Goal: Information Seeking & Learning: Find specific fact

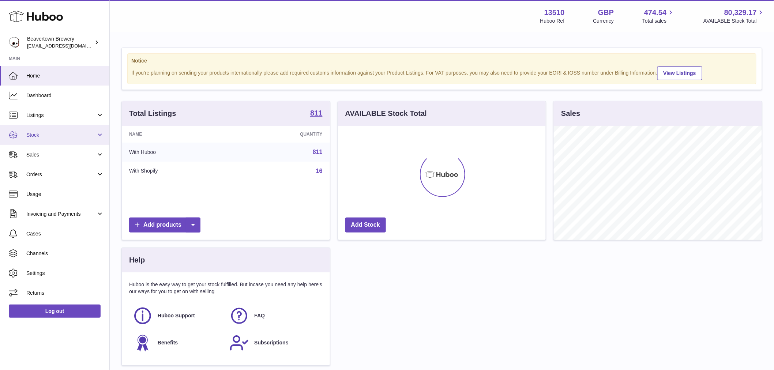
scroll to position [114, 208]
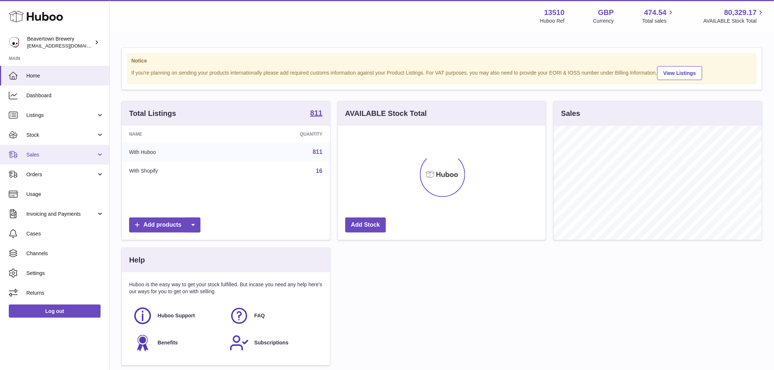
drag, startPoint x: 57, startPoint y: 150, endPoint x: 64, endPoint y: 161, distance: 13.3
click at [57, 150] on link "Sales" at bounding box center [54, 155] width 109 height 20
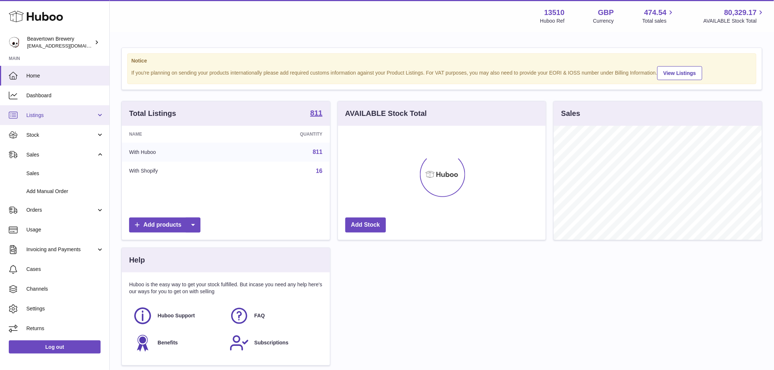
click at [59, 111] on link "Listings" at bounding box center [54, 115] width 109 height 20
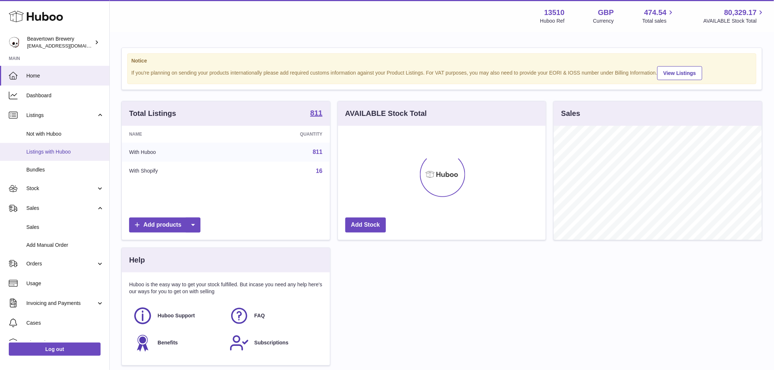
click at [70, 149] on span "Listings with Huboo" at bounding box center [65, 152] width 78 height 7
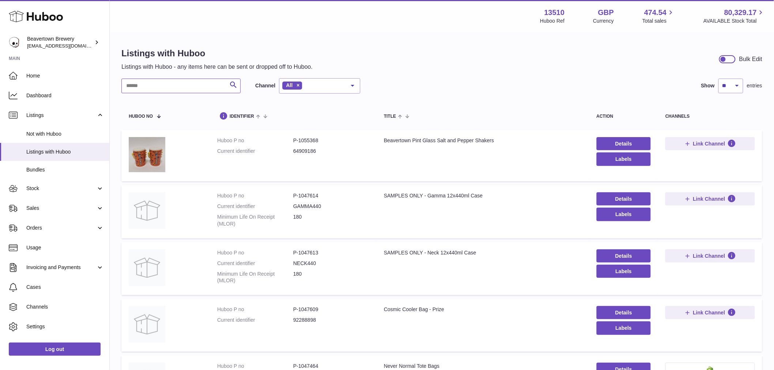
click at [150, 90] on input "text" at bounding box center [180, 86] width 119 height 15
paste input "********"
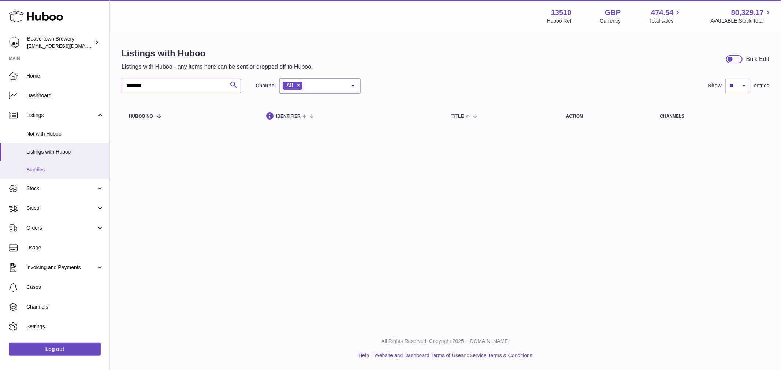
type input "********"
click at [56, 167] on span "Bundles" at bounding box center [65, 170] width 78 height 7
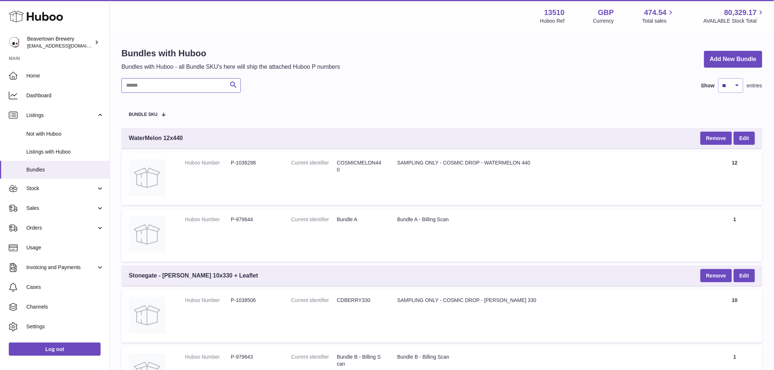
click at [156, 81] on input "text" at bounding box center [180, 85] width 119 height 15
paste input "********"
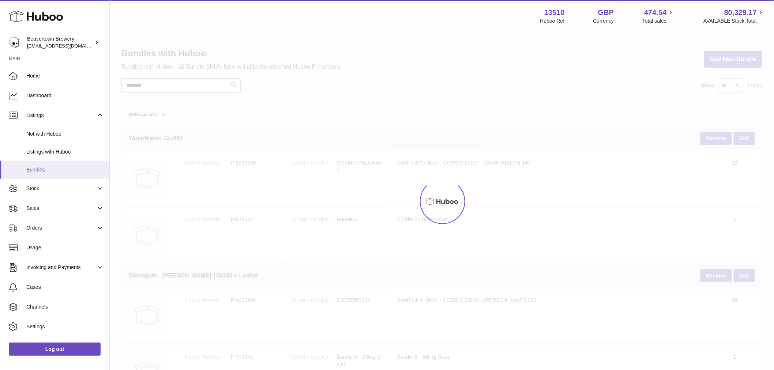
type input "********"
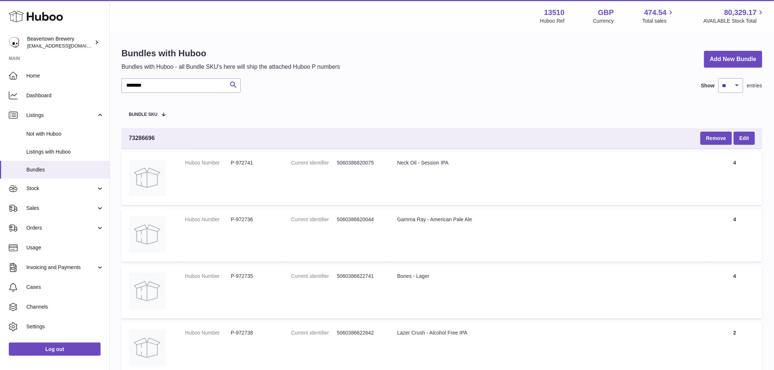
click at [246, 161] on dd "P-972741" at bounding box center [254, 163] width 46 height 7
copy dd "972741"
click at [415, 161] on div "Neck Oil - Session IPA" at bounding box center [548, 163] width 303 height 7
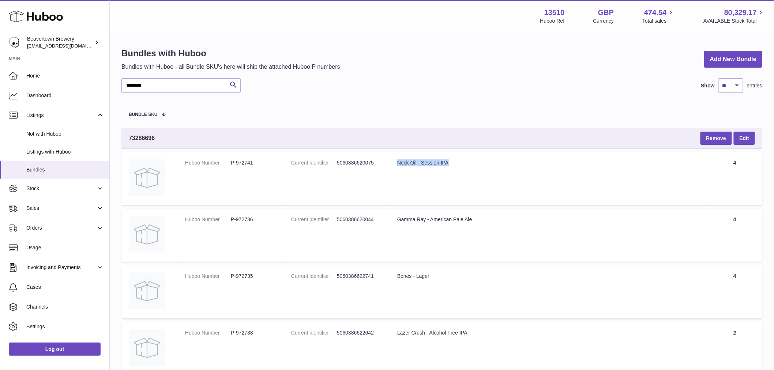
click at [415, 161] on div "Neck Oil - Session IPA" at bounding box center [548, 163] width 303 height 7
copy tr "Neck Oil - Session IPA"
click at [243, 220] on dd "P-972736" at bounding box center [254, 219] width 46 height 7
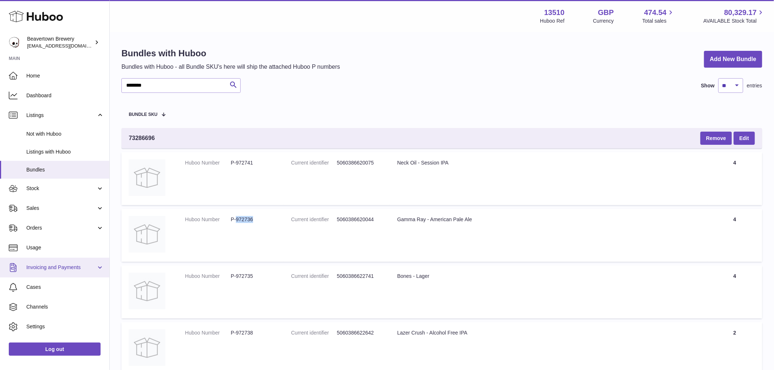
copy dd "972736"
click at [430, 222] on div "Gamma Ray - American Pale Ale" at bounding box center [548, 219] width 303 height 7
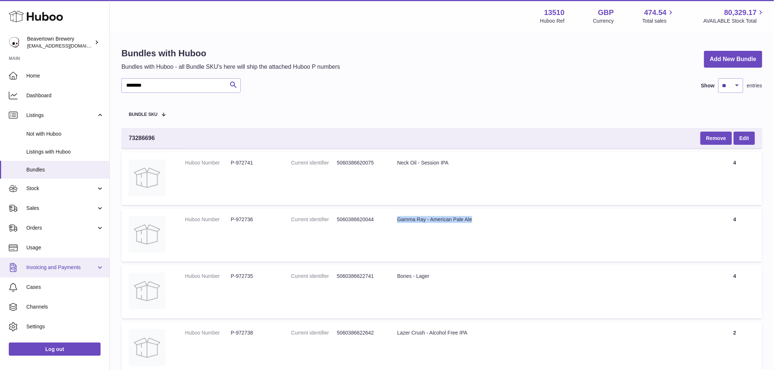
copy tr "Gamma Ray - American Pale Ale"
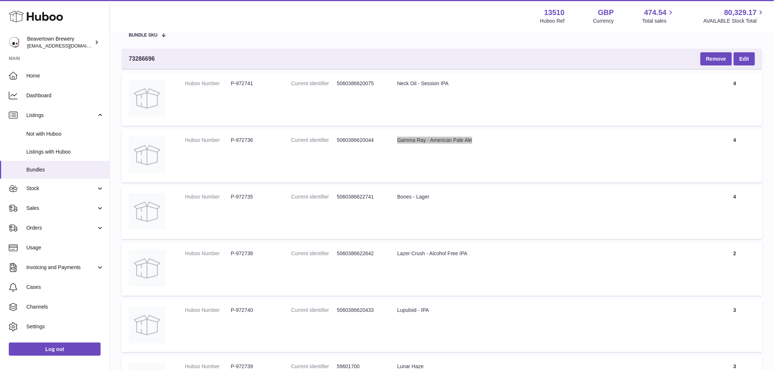
scroll to position [81, 0]
click at [243, 203] on td "Huboo Number P-972735" at bounding box center [231, 210] width 106 height 53
click at [252, 197] on dd "P-972735" at bounding box center [254, 195] width 46 height 7
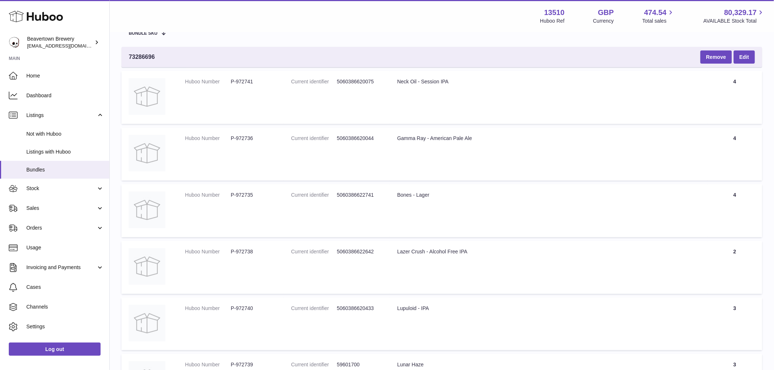
click at [249, 198] on dd "P-972735" at bounding box center [254, 195] width 46 height 7
copy dd "972735"
drag, startPoint x: 228, startPoint y: 214, endPoint x: 344, endPoint y: 217, distance: 116.8
click at [229, 214] on td "Huboo Number P-972735" at bounding box center [231, 210] width 106 height 53
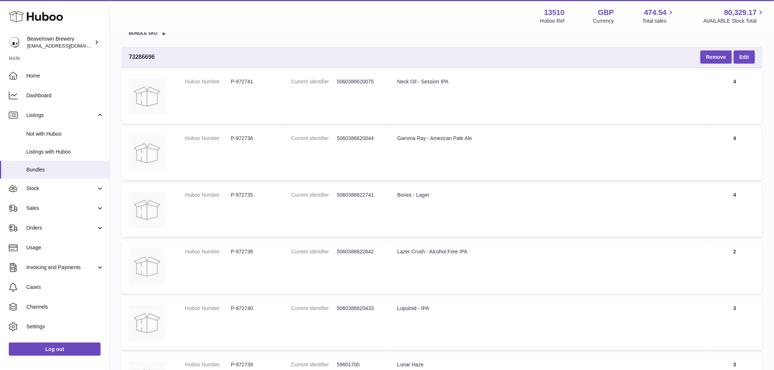
click at [407, 195] on div "Bones - Lager" at bounding box center [548, 195] width 303 height 7
copy tr "Bones - Lager"
click at [244, 262] on td "Huboo Number P-972738" at bounding box center [231, 267] width 106 height 53
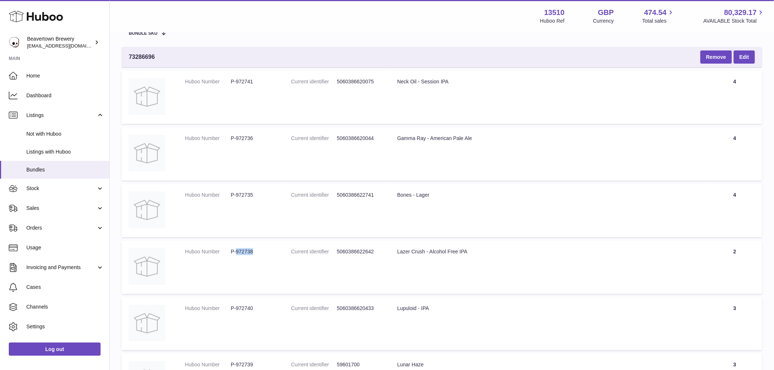
click at [244, 262] on td "Huboo Number P-972738" at bounding box center [231, 267] width 106 height 53
copy dd "972738"
click at [442, 253] on div "Lazer Crush - Alcohol Free IPA" at bounding box center [548, 251] width 303 height 7
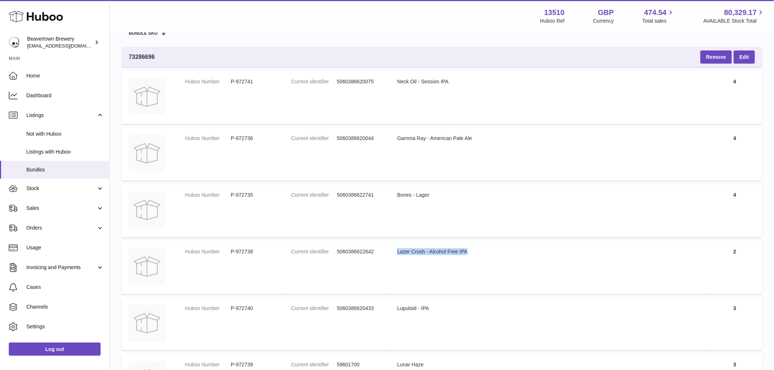
copy tr "Lazer Crush - Alcohol Free IPA"
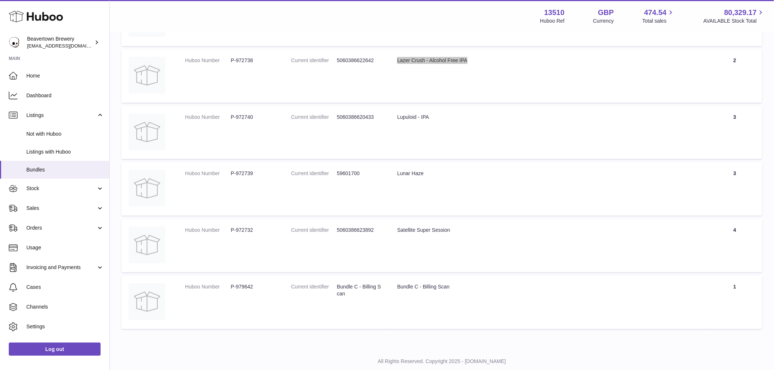
scroll to position [284, 0]
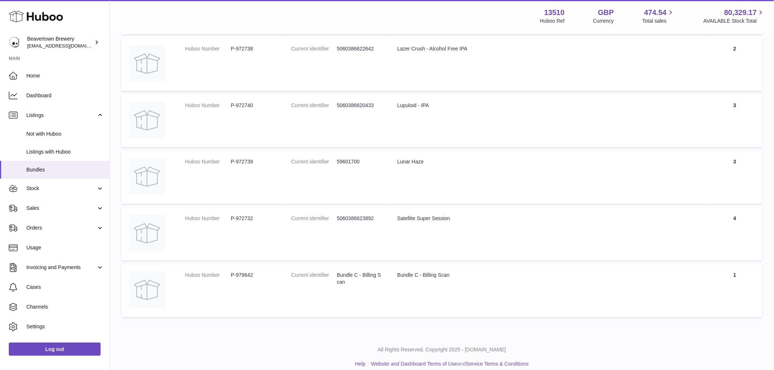
click at [229, 111] on dl "Huboo Number P-972740" at bounding box center [230, 107] width 91 height 11
click at [242, 107] on dd "P-972740" at bounding box center [254, 105] width 46 height 7
copy dd "972740"
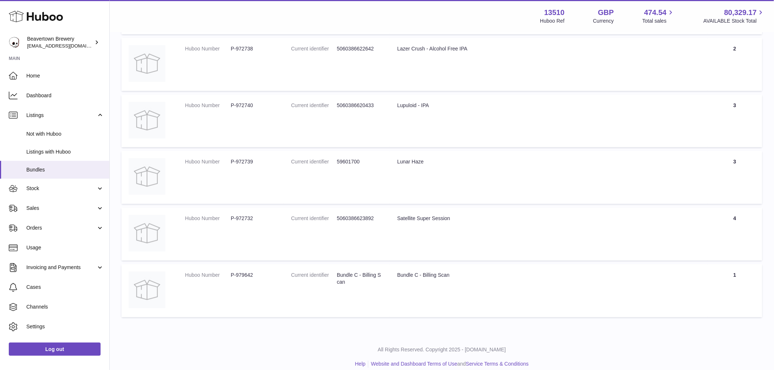
click at [422, 112] on td "Title Lupuloid - IPA" at bounding box center [549, 121] width 318 height 53
copy tr "Lupuloid - IPA"
click at [248, 167] on dl "Huboo Number P-972739" at bounding box center [230, 163] width 91 height 11
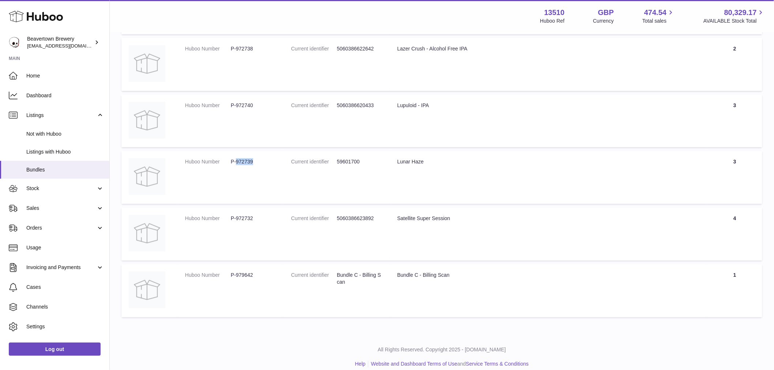
click at [248, 167] on dl "Huboo Number P-972739" at bounding box center [230, 163] width 91 height 11
click at [424, 160] on div "Lunar Haze" at bounding box center [548, 161] width 303 height 7
click at [243, 221] on dd "P-972732" at bounding box center [254, 218] width 46 height 7
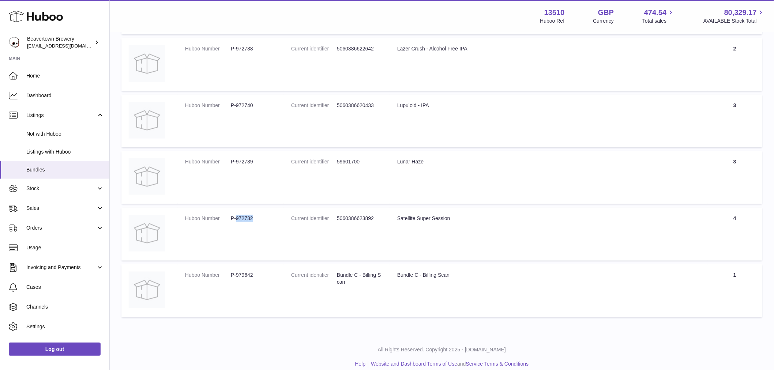
click at [243, 221] on dd "P-972732" at bounding box center [254, 218] width 46 height 7
click at [441, 222] on div "Satellite Super Session" at bounding box center [548, 218] width 303 height 7
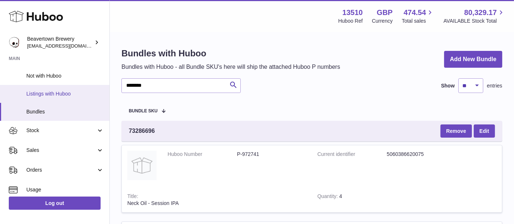
scroll to position [59, 0]
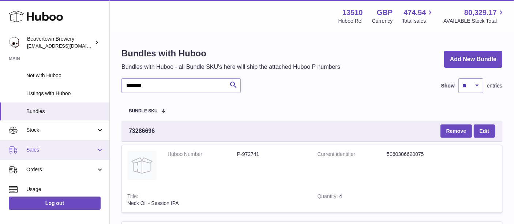
click at [62, 151] on span "Sales" at bounding box center [61, 149] width 70 height 7
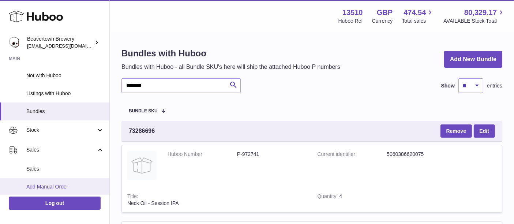
click at [70, 184] on span "Add Manual Order" at bounding box center [65, 186] width 78 height 7
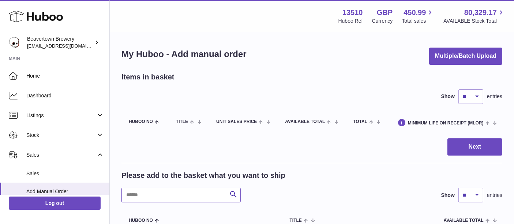
click at [152, 195] on input "text" at bounding box center [180, 195] width 119 height 15
paste input "********"
type input "********"
